Goal: Task Accomplishment & Management: Use online tool/utility

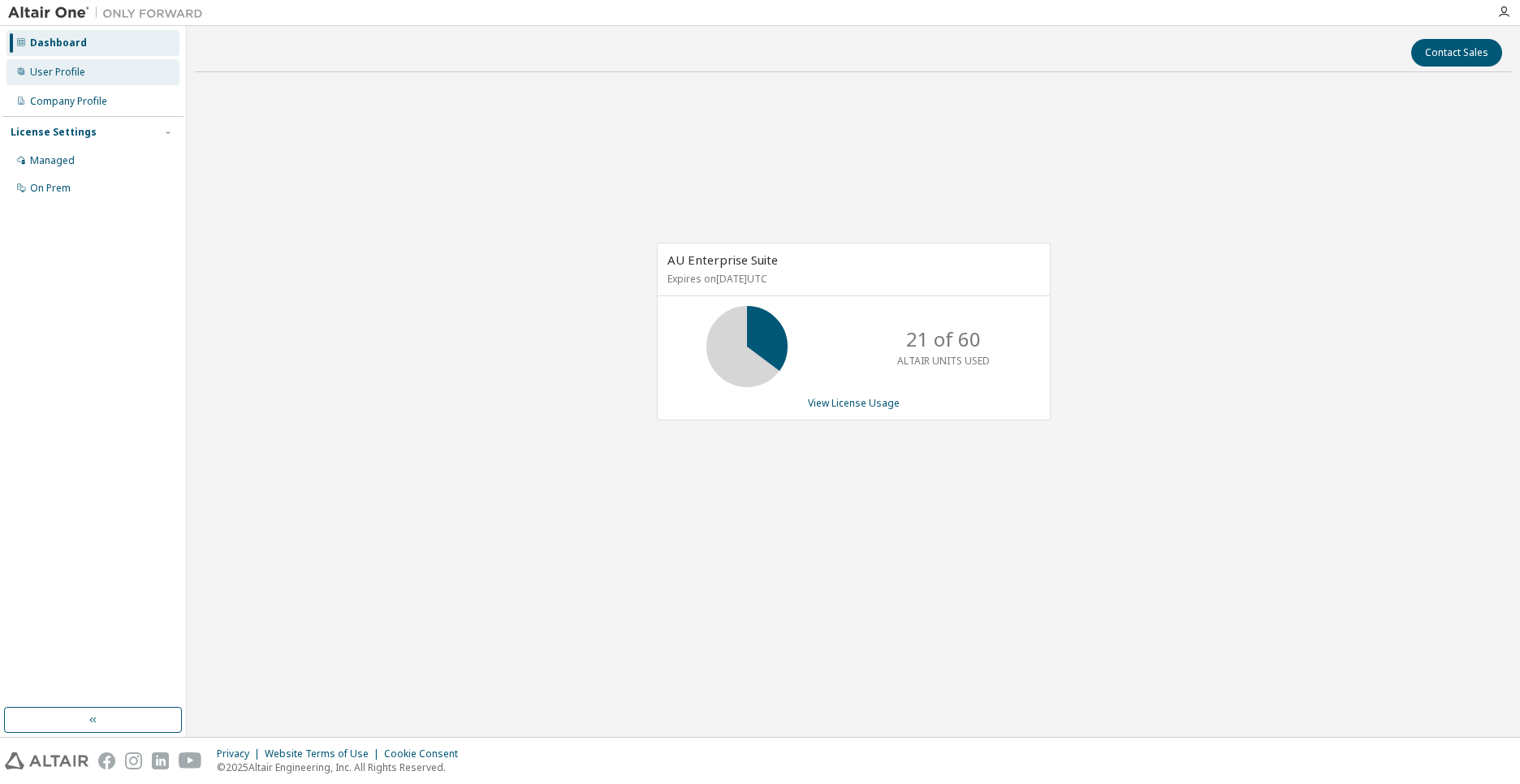
click at [52, 73] on div "User Profile" at bounding box center [58, 71] width 55 height 13
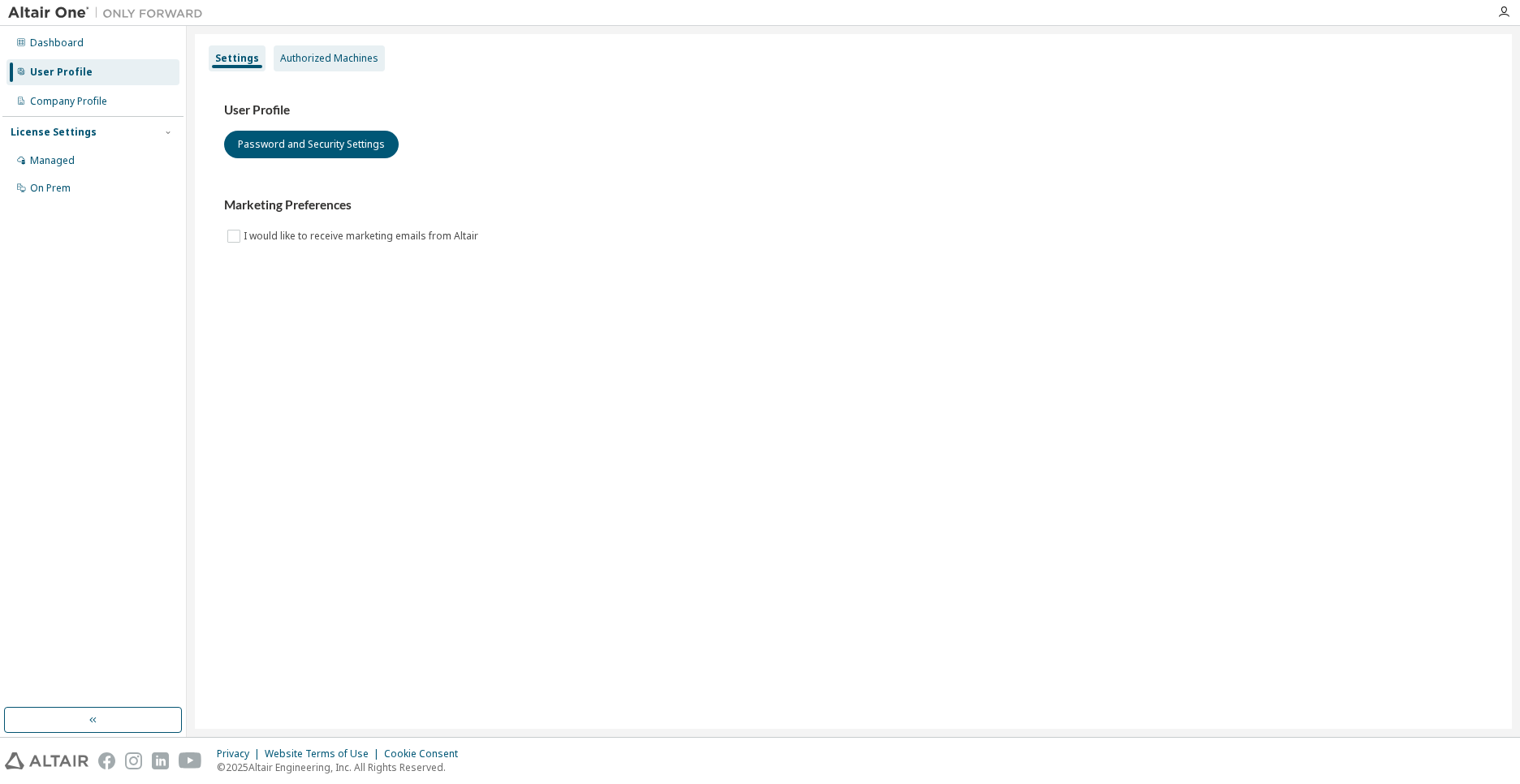
click at [349, 52] on div "Authorized Machines" at bounding box center [329, 58] width 98 height 13
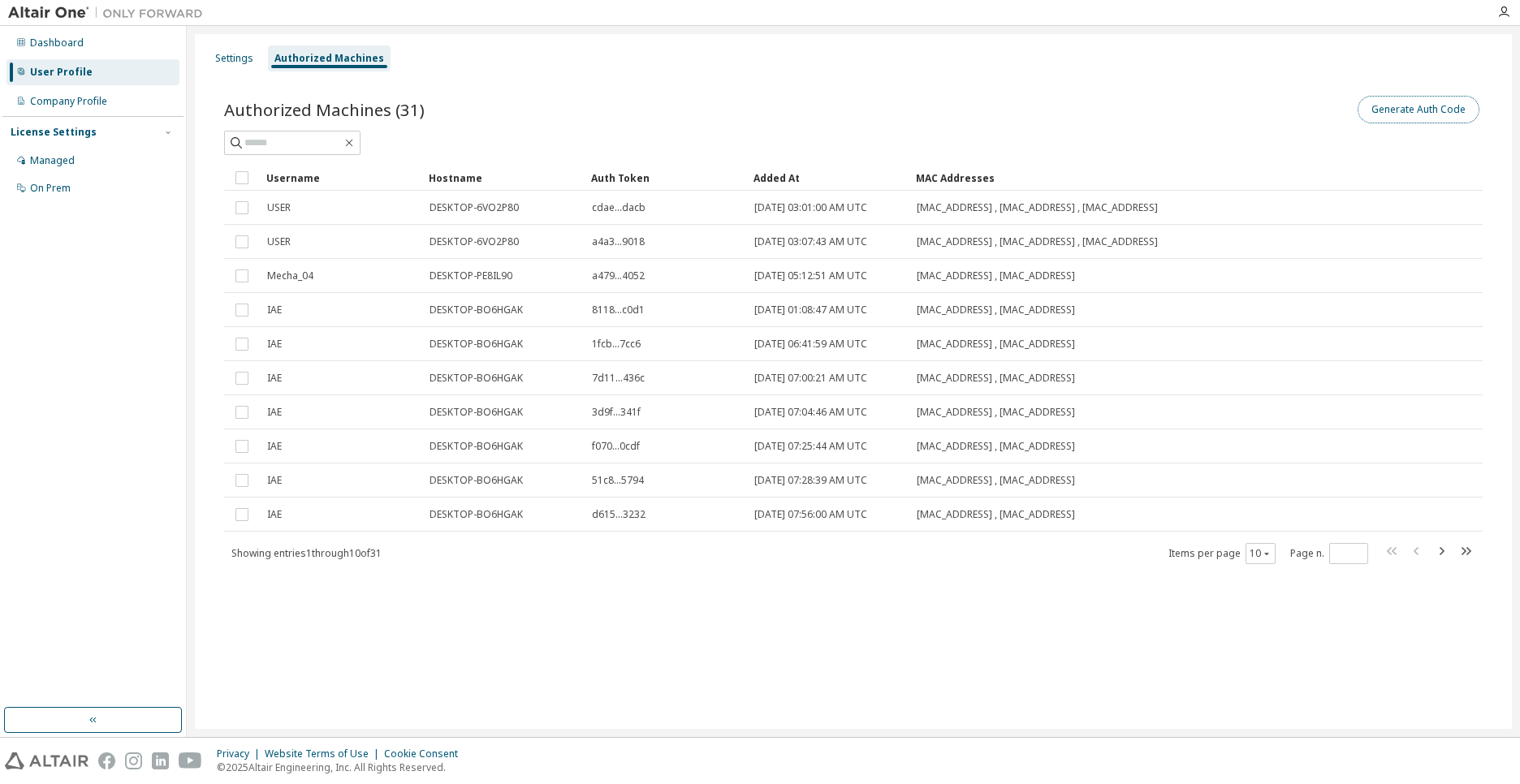
click at [1433, 112] on button "Generate Auth Code" at bounding box center [1418, 109] width 122 height 28
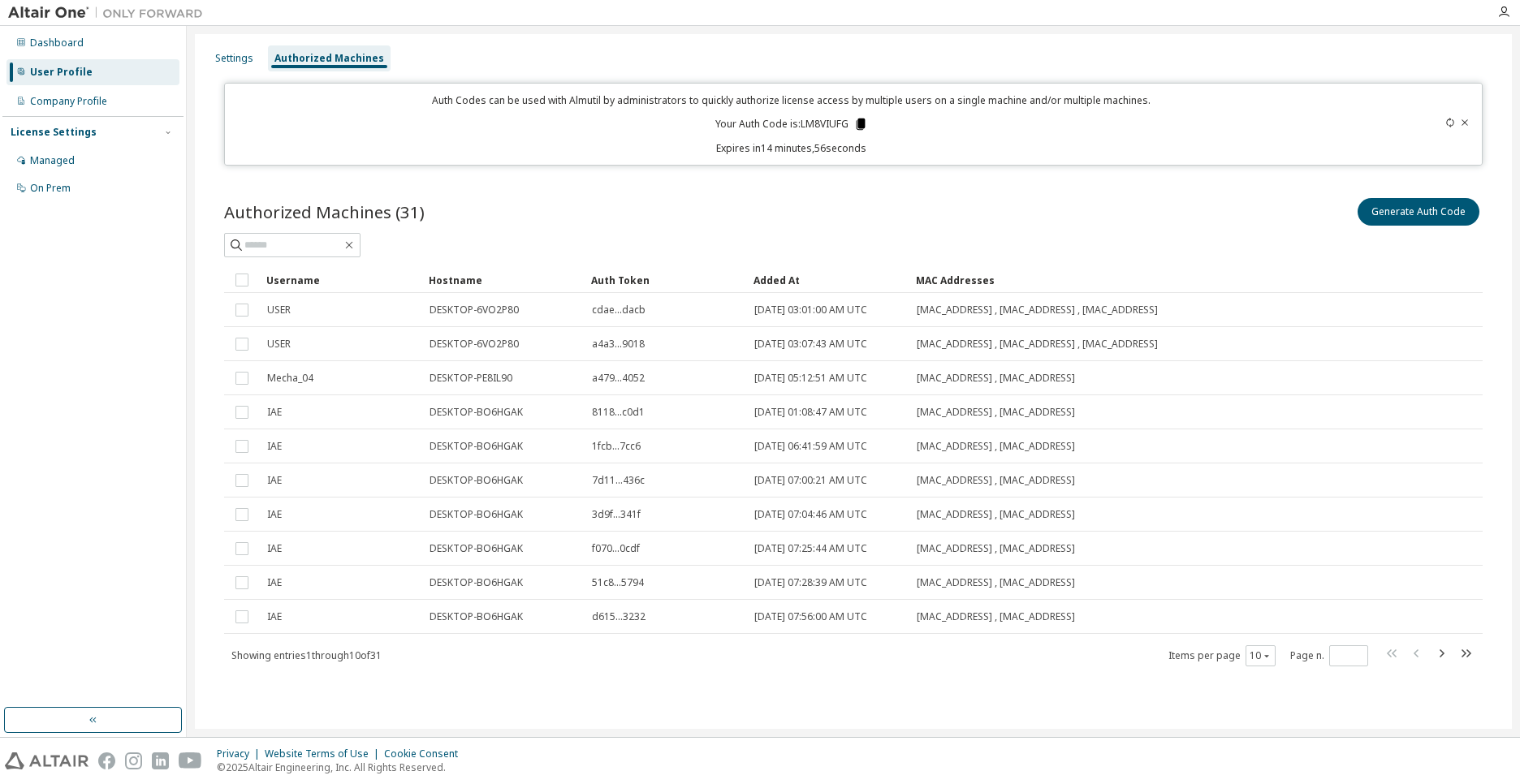
click at [859, 125] on icon at bounding box center [860, 124] width 9 height 12
click at [62, 72] on div "User Profile" at bounding box center [61, 71] width 62 height 13
click at [76, 38] on div "Dashboard" at bounding box center [57, 42] width 54 height 13
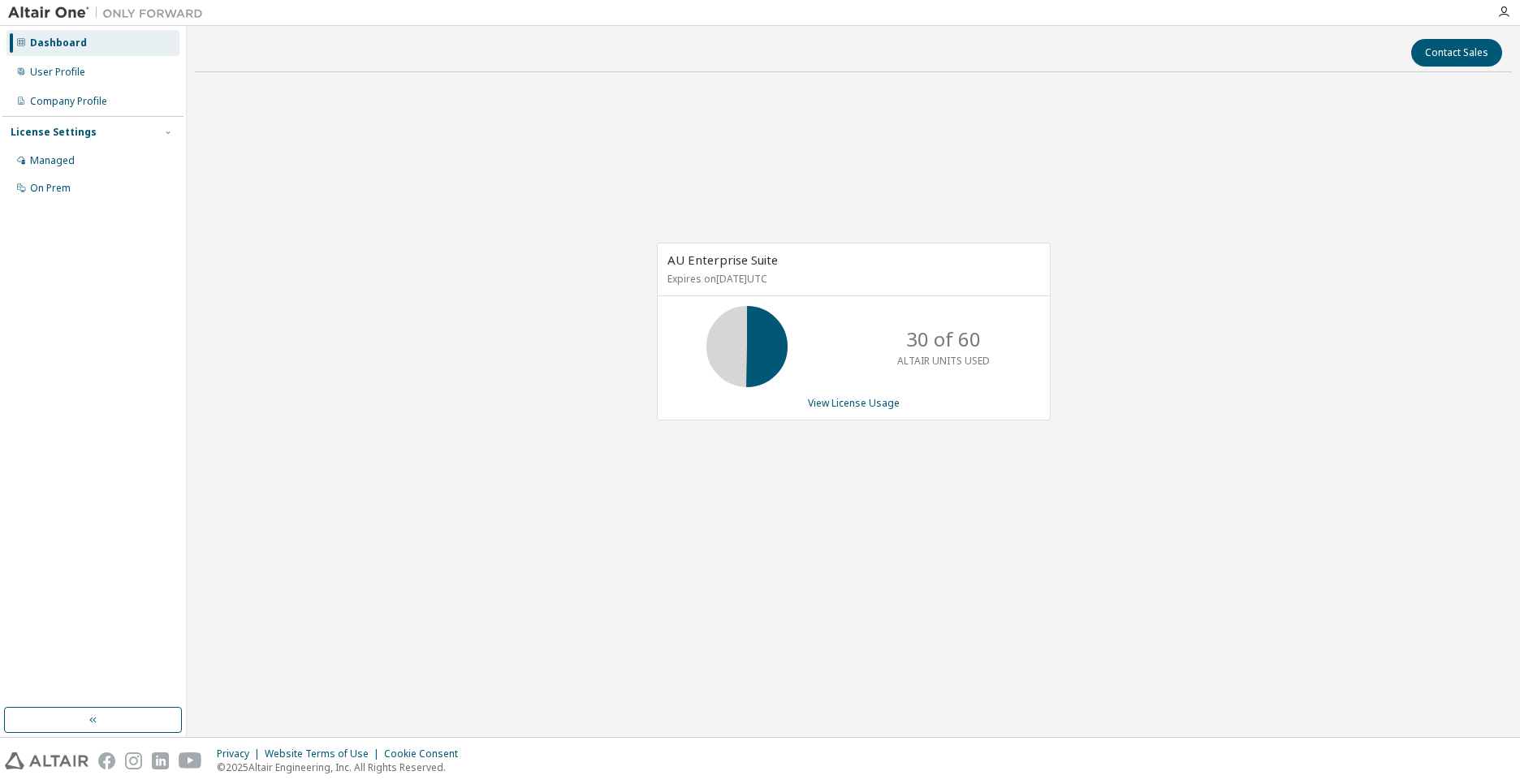
drag, startPoint x: 29, startPoint y: 16, endPoint x: 183, endPoint y: 25, distance: 154.3
click at [29, 16] on img at bounding box center [109, 13] width 203 height 16
click at [102, 76] on div "User Profile" at bounding box center [93, 72] width 173 height 26
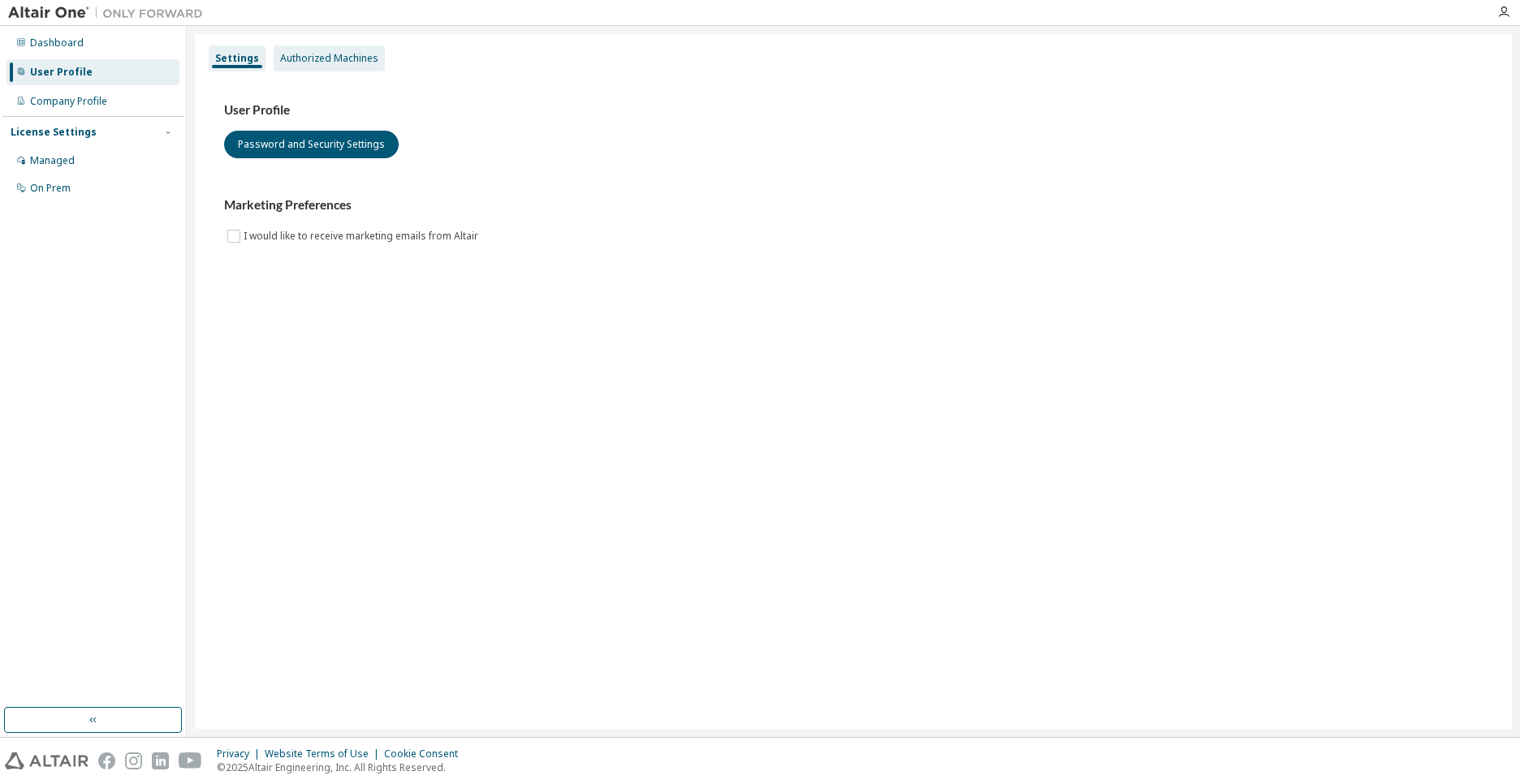
click at [325, 57] on div "Authorized Machines" at bounding box center [329, 58] width 98 height 13
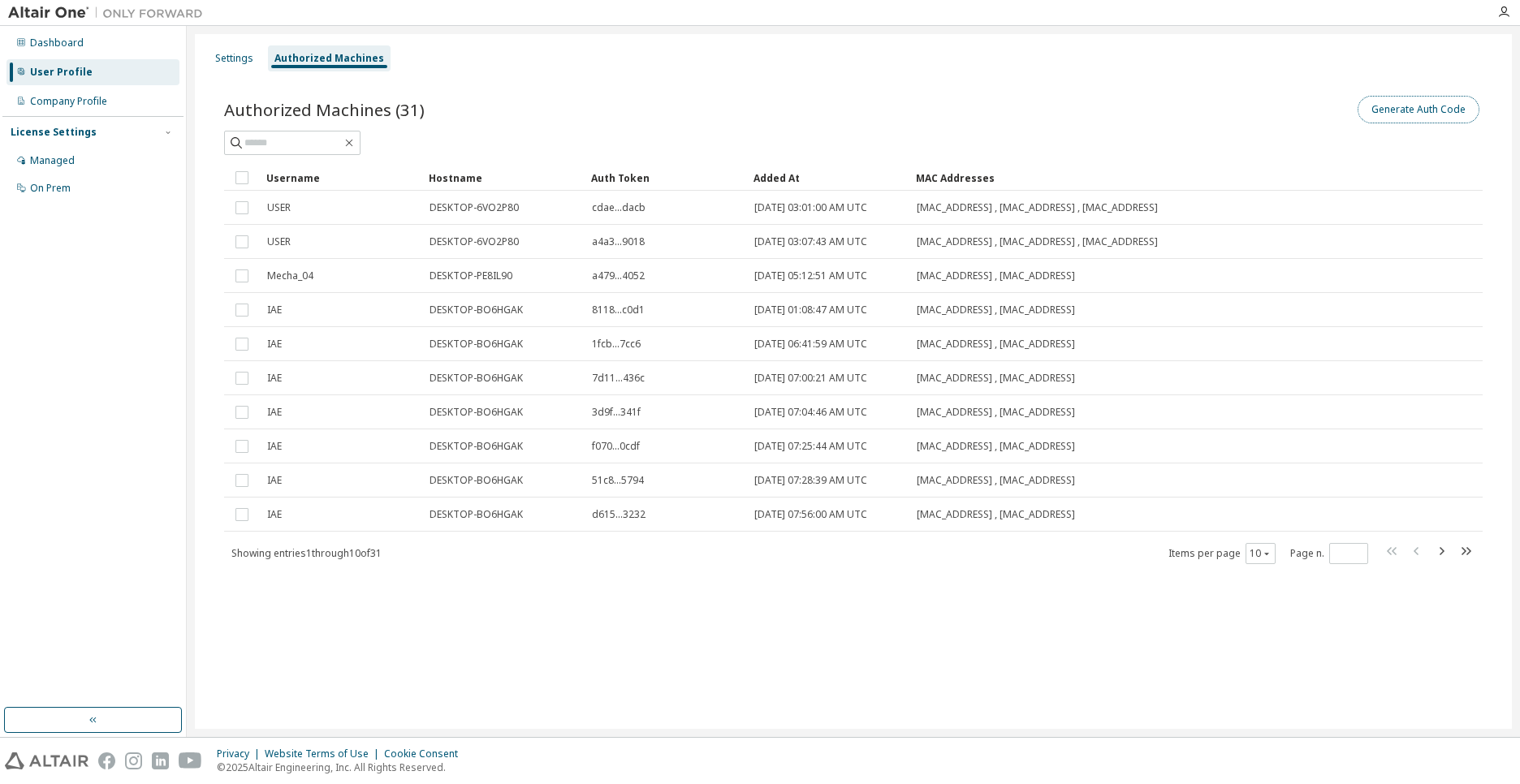
click at [1428, 97] on button "Generate Auth Code" at bounding box center [1418, 109] width 122 height 28
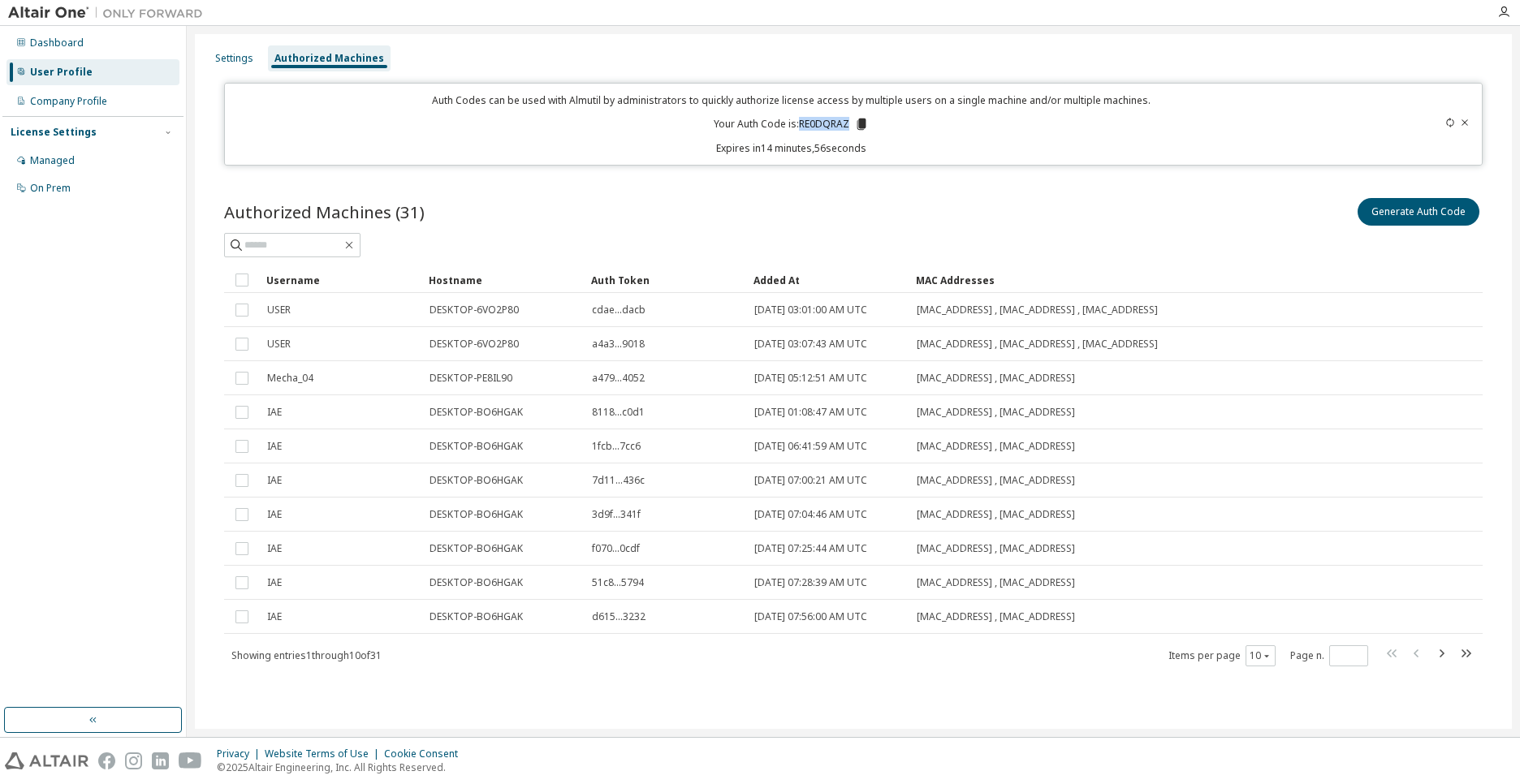
drag, startPoint x: 801, startPoint y: 124, endPoint x: 850, endPoint y: 119, distance: 49.3
click at [850, 119] on p "Your Auth Code is: RE0DQRAZ" at bounding box center [791, 124] width 155 height 14
click at [859, 120] on icon at bounding box center [862, 124] width 9 height 12
drag, startPoint x: 425, startPoint y: 206, endPoint x: 589, endPoint y: 197, distance: 164.2
click at [425, 206] on div "Authorized Machines (31) Generate Auth Code" at bounding box center [853, 212] width 1259 height 34
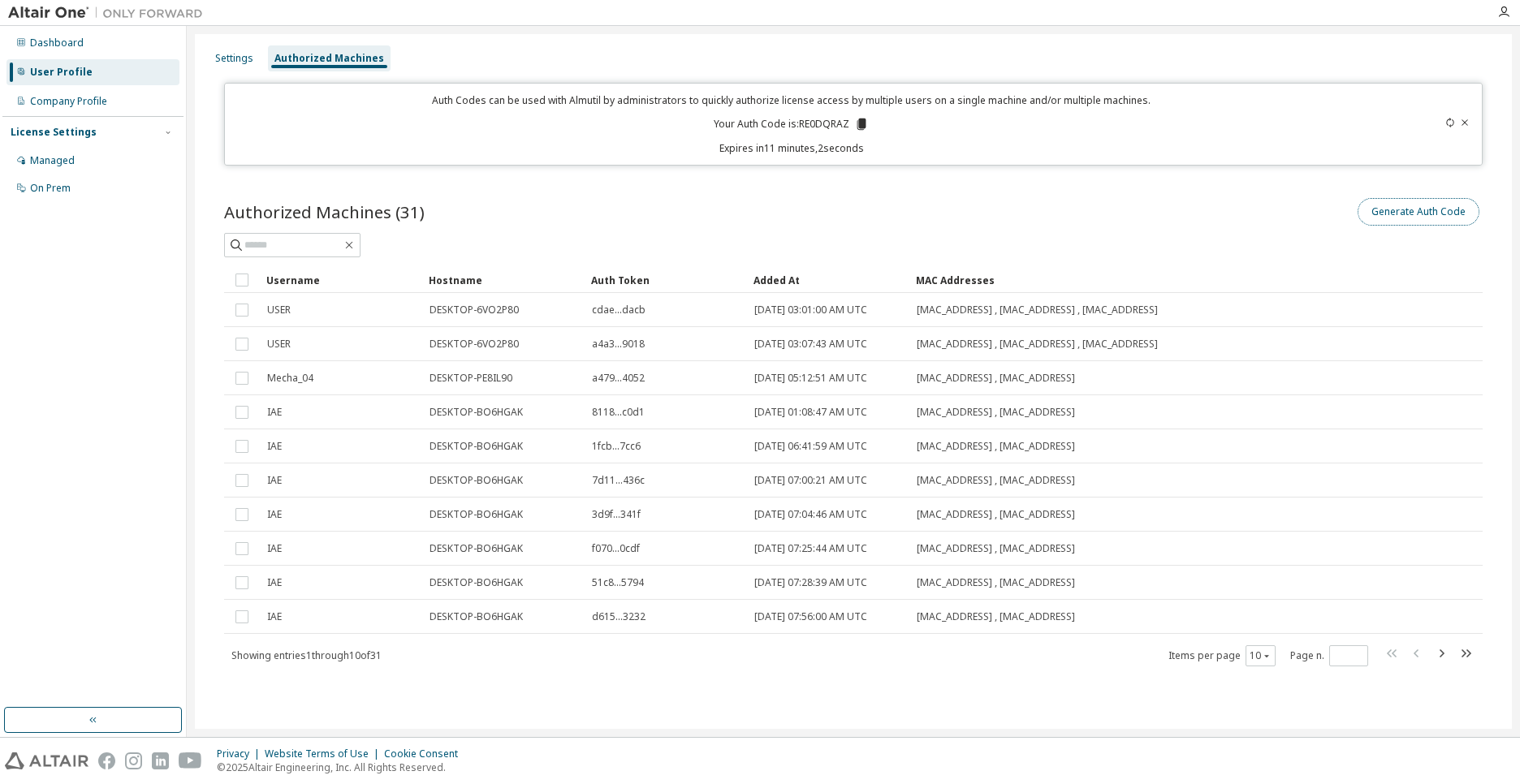
click at [1413, 213] on button "Generate Auth Code" at bounding box center [1418, 212] width 122 height 28
click at [1402, 208] on button "Generate Auth Code" at bounding box center [1418, 212] width 122 height 28
click at [1420, 208] on button "Generate Auth Code" at bounding box center [1418, 212] width 122 height 28
click at [1444, 652] on icon "button" at bounding box center [1441, 653] width 19 height 19
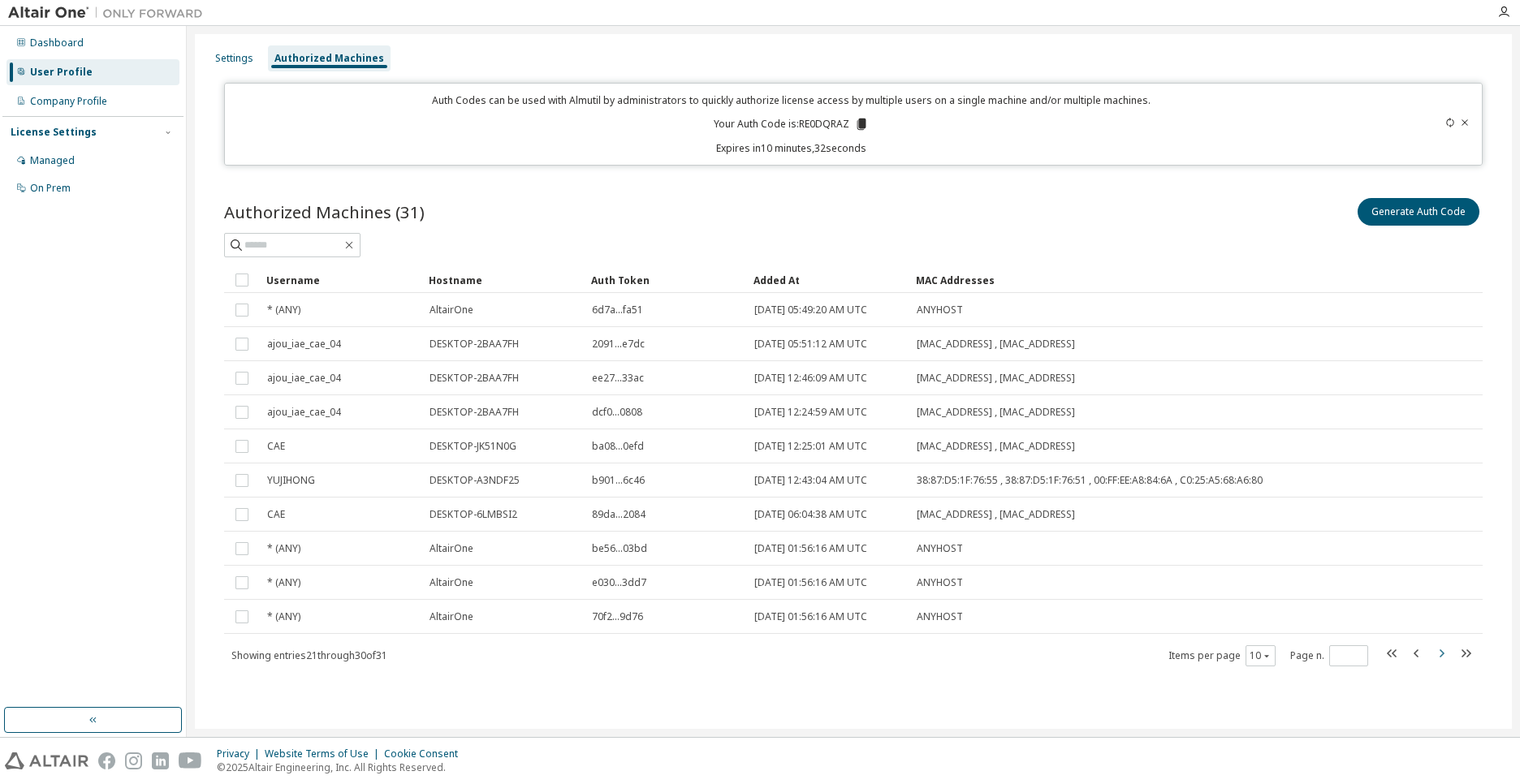
click at [1444, 652] on icon "button" at bounding box center [1441, 653] width 19 height 19
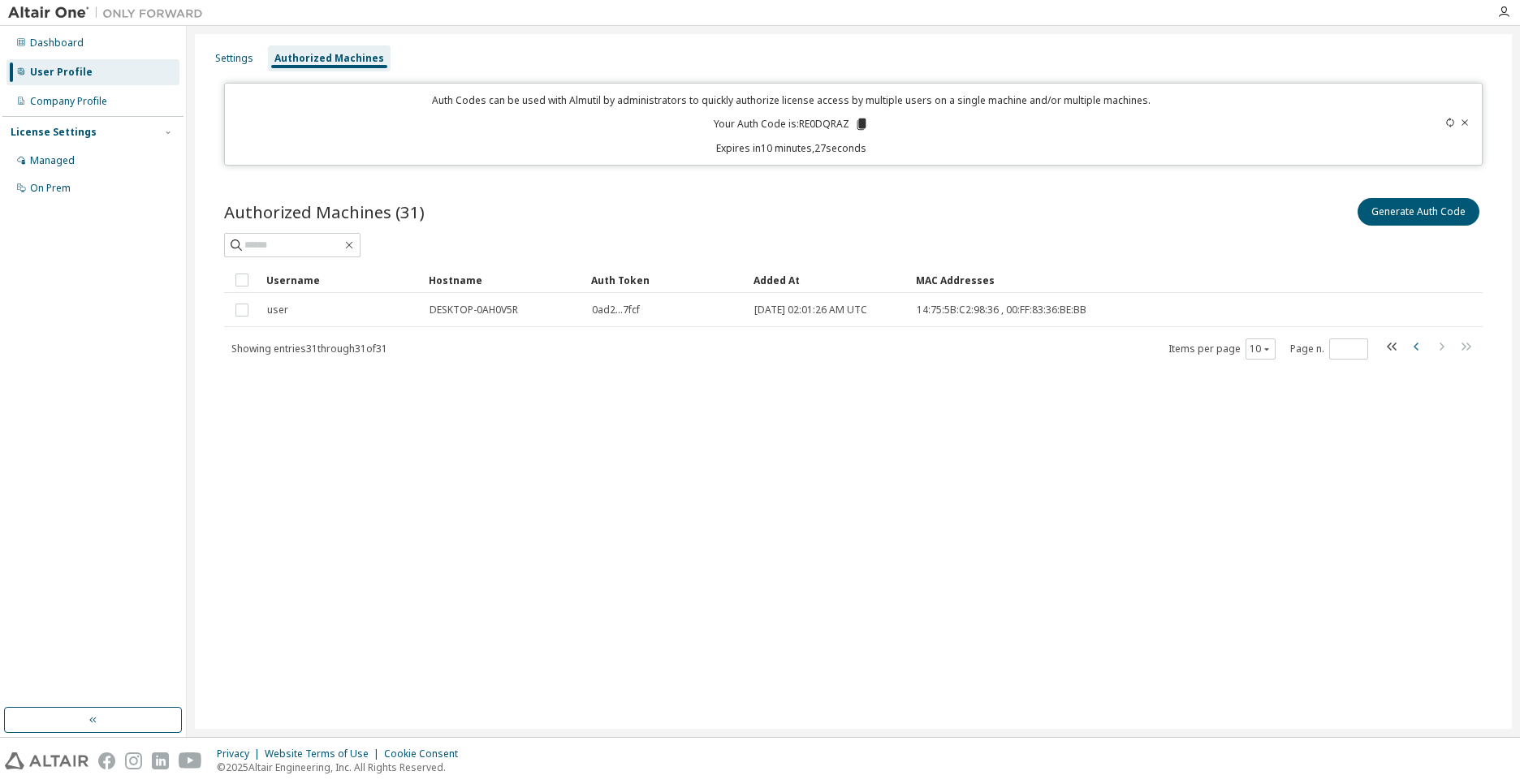
click at [1415, 344] on icon "button" at bounding box center [1417, 346] width 19 height 19
type input "*"
